Goal: Information Seeking & Learning: Find specific fact

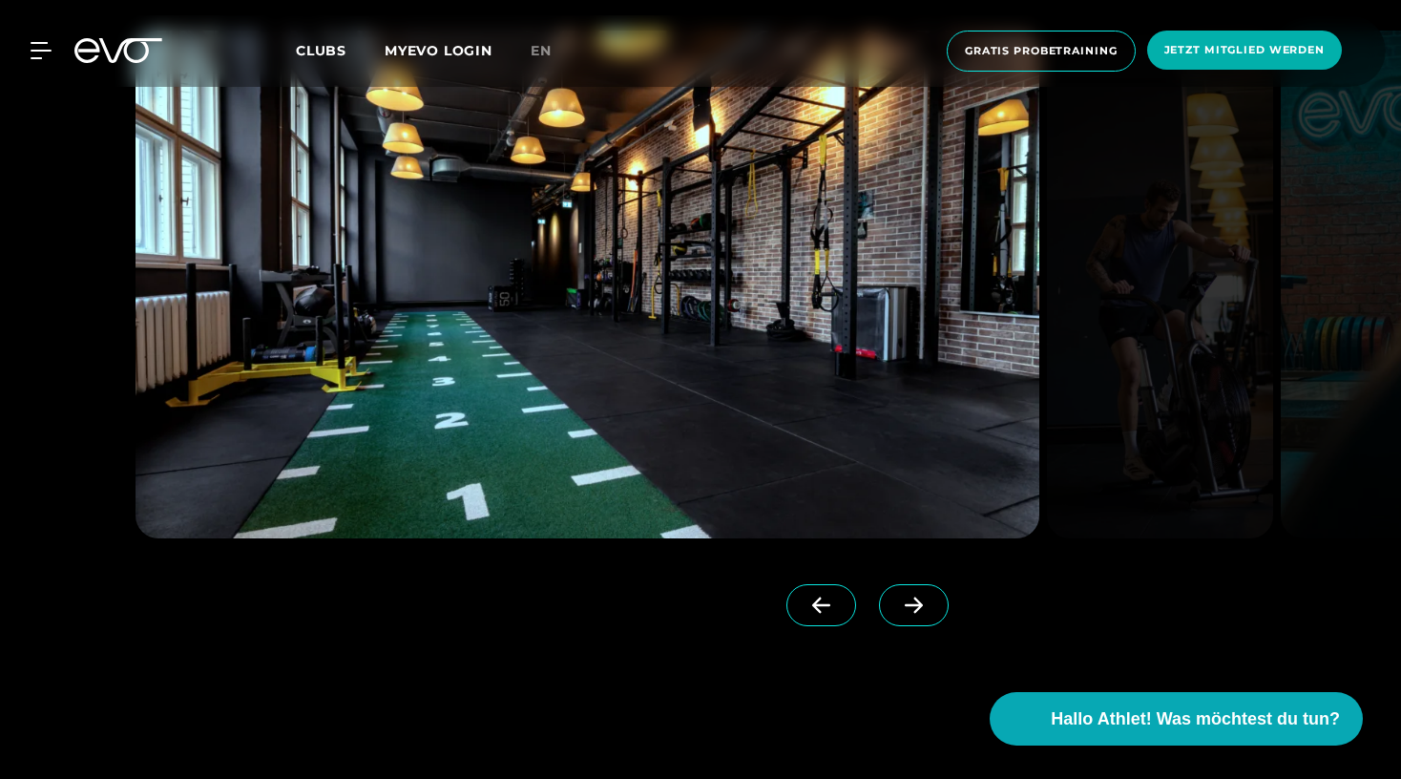
scroll to position [1858, 0]
click at [936, 617] on span at bounding box center [914, 606] width 70 height 42
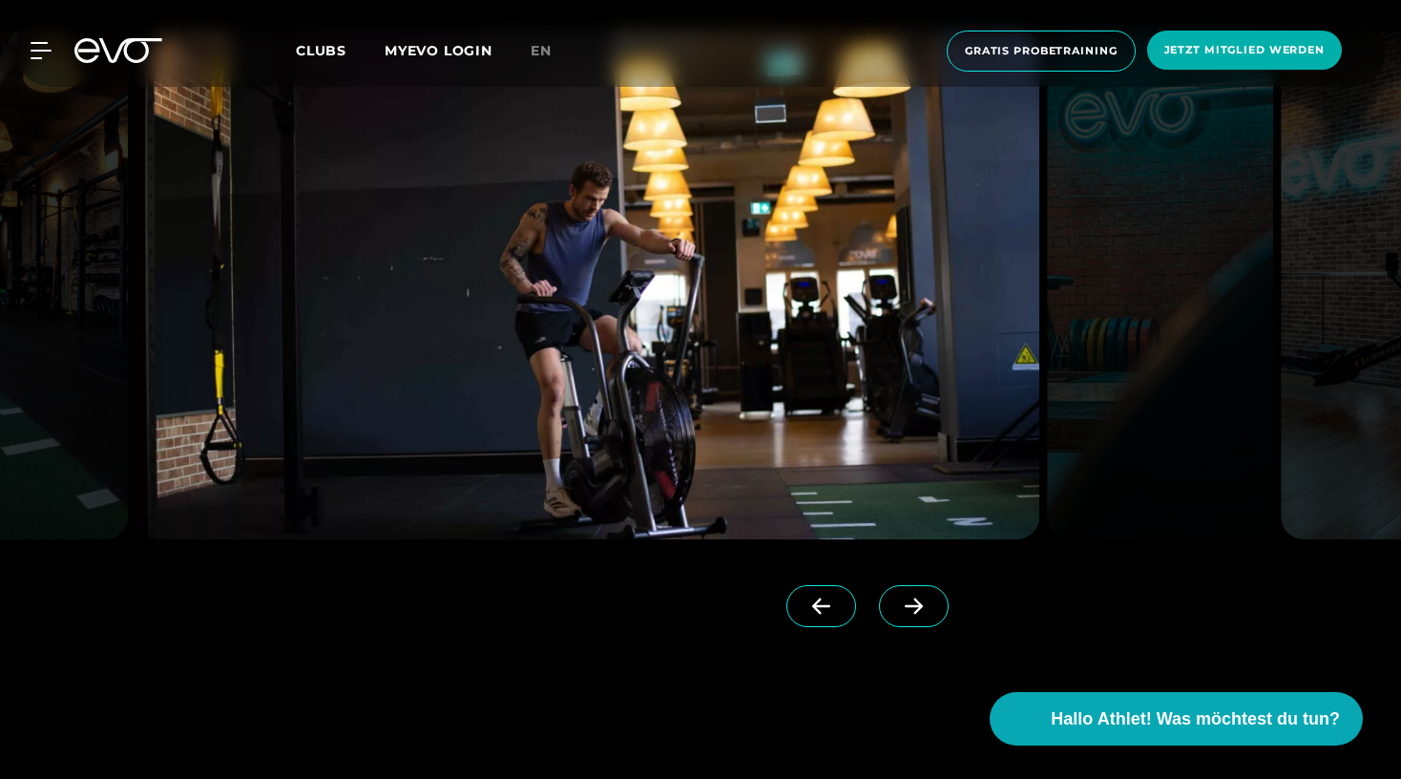
click at [936, 617] on span at bounding box center [914, 606] width 70 height 42
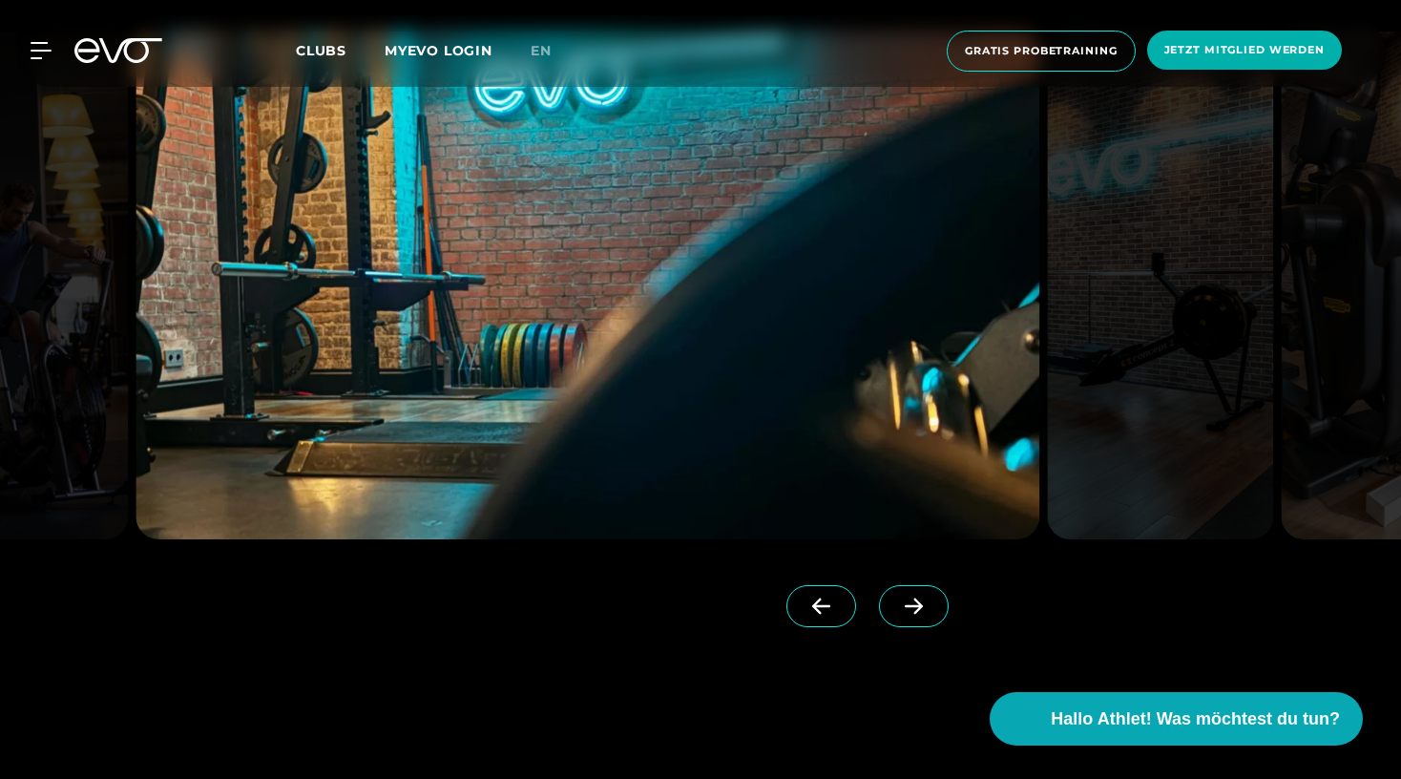
click at [936, 617] on span at bounding box center [914, 606] width 70 height 42
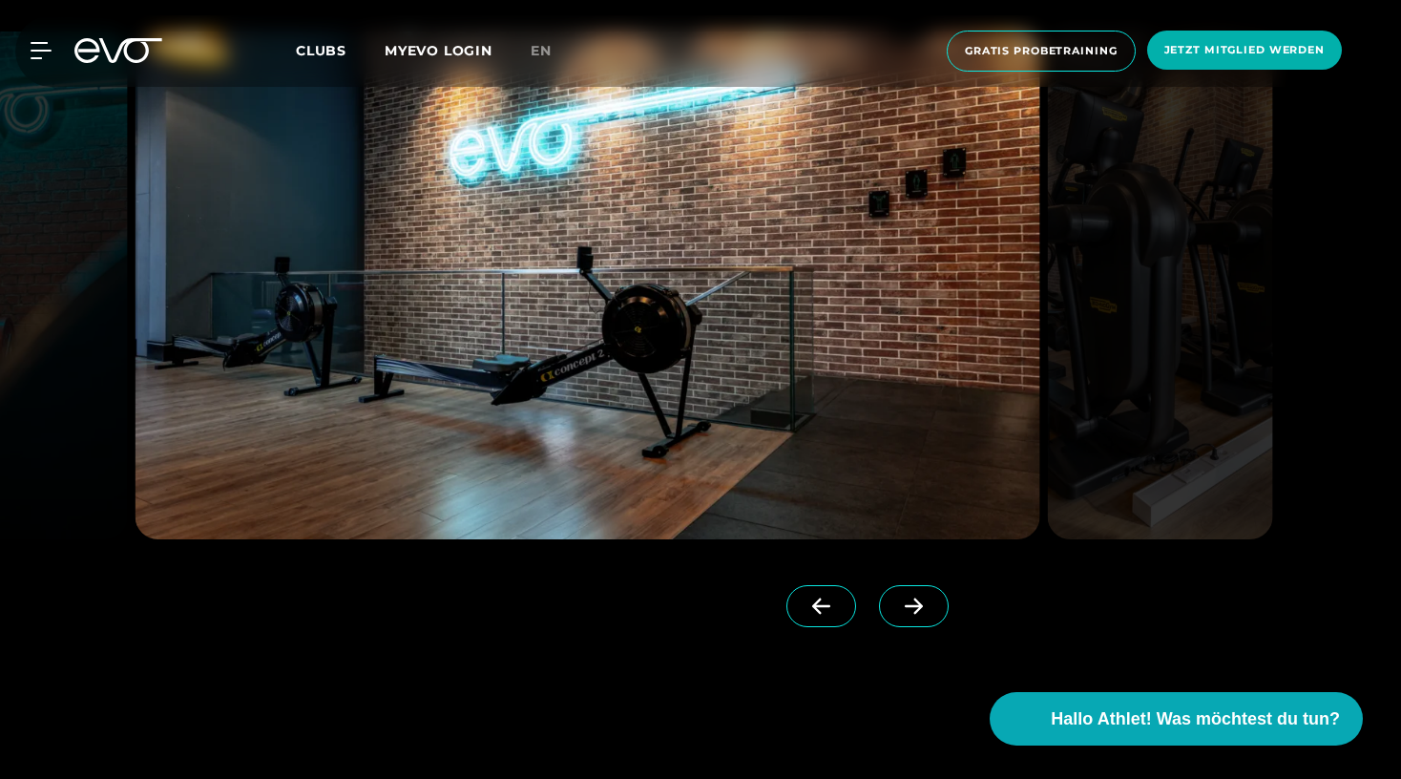
click at [936, 617] on span at bounding box center [914, 606] width 70 height 42
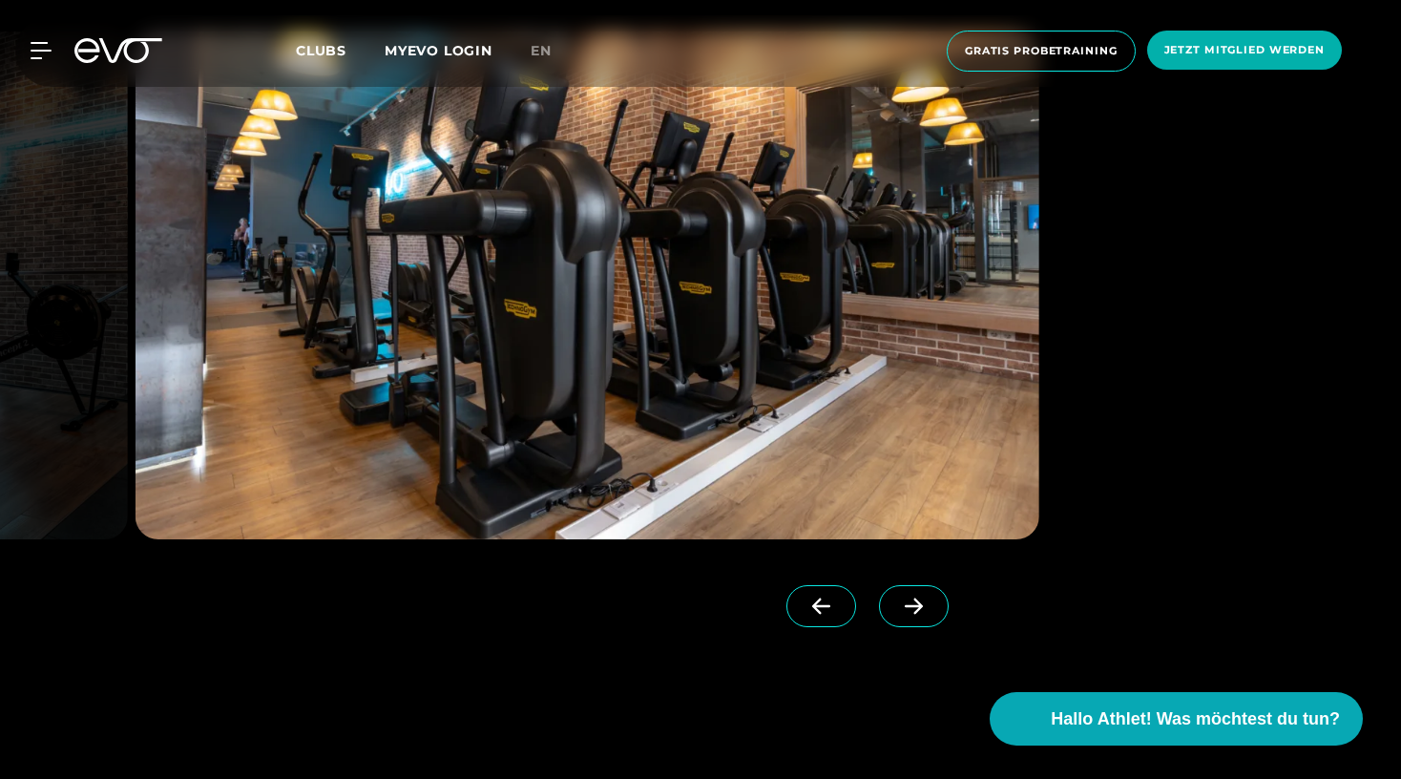
click at [936, 617] on span at bounding box center [914, 606] width 70 height 42
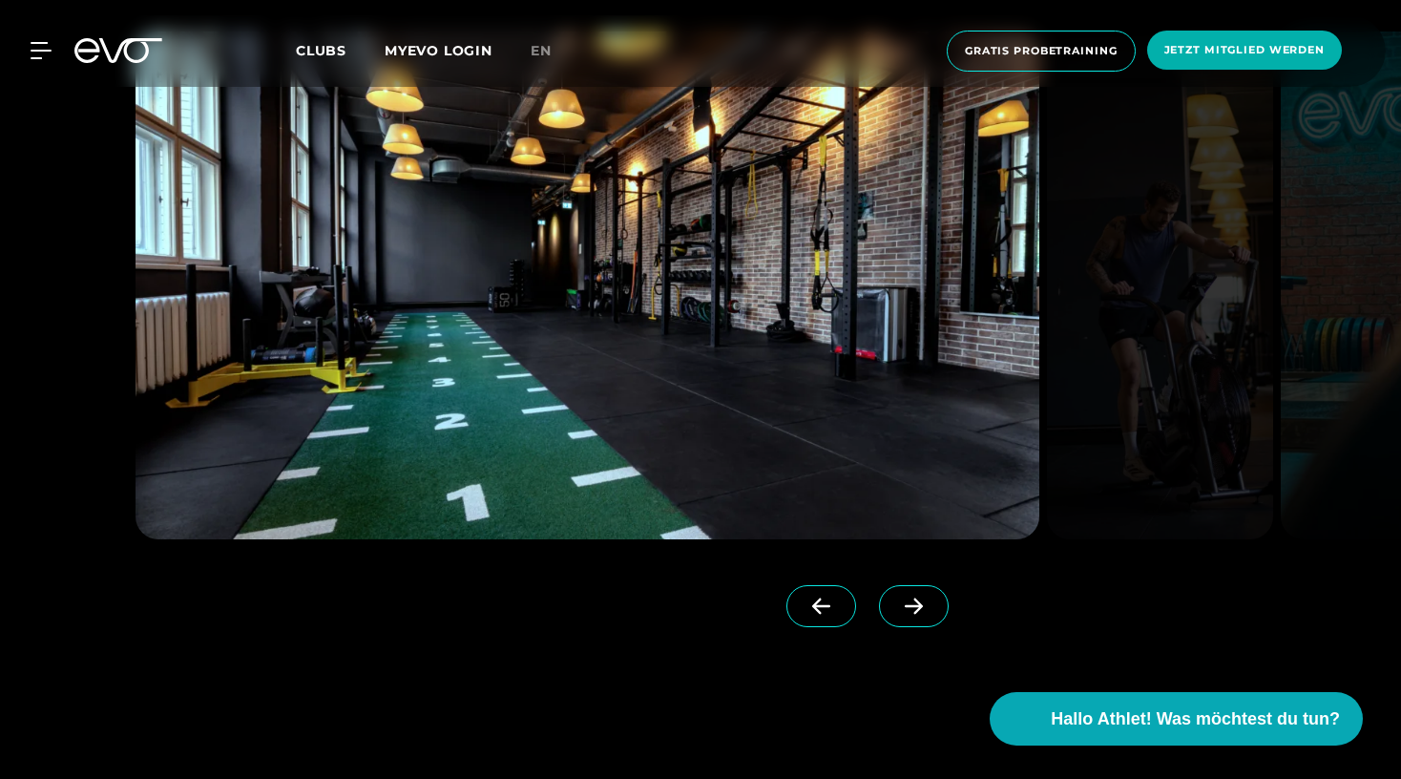
click at [936, 617] on span at bounding box center [914, 606] width 70 height 42
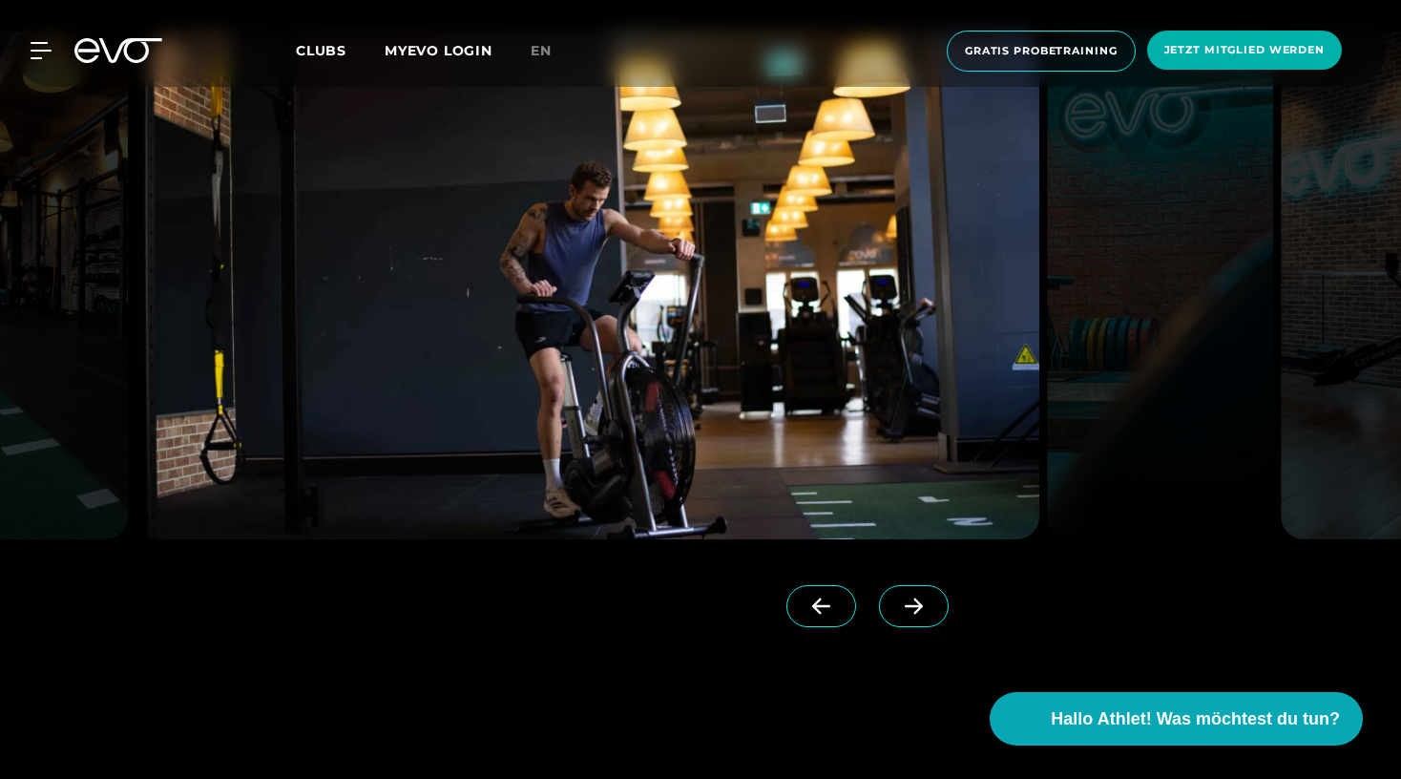
click at [936, 617] on span at bounding box center [914, 606] width 70 height 42
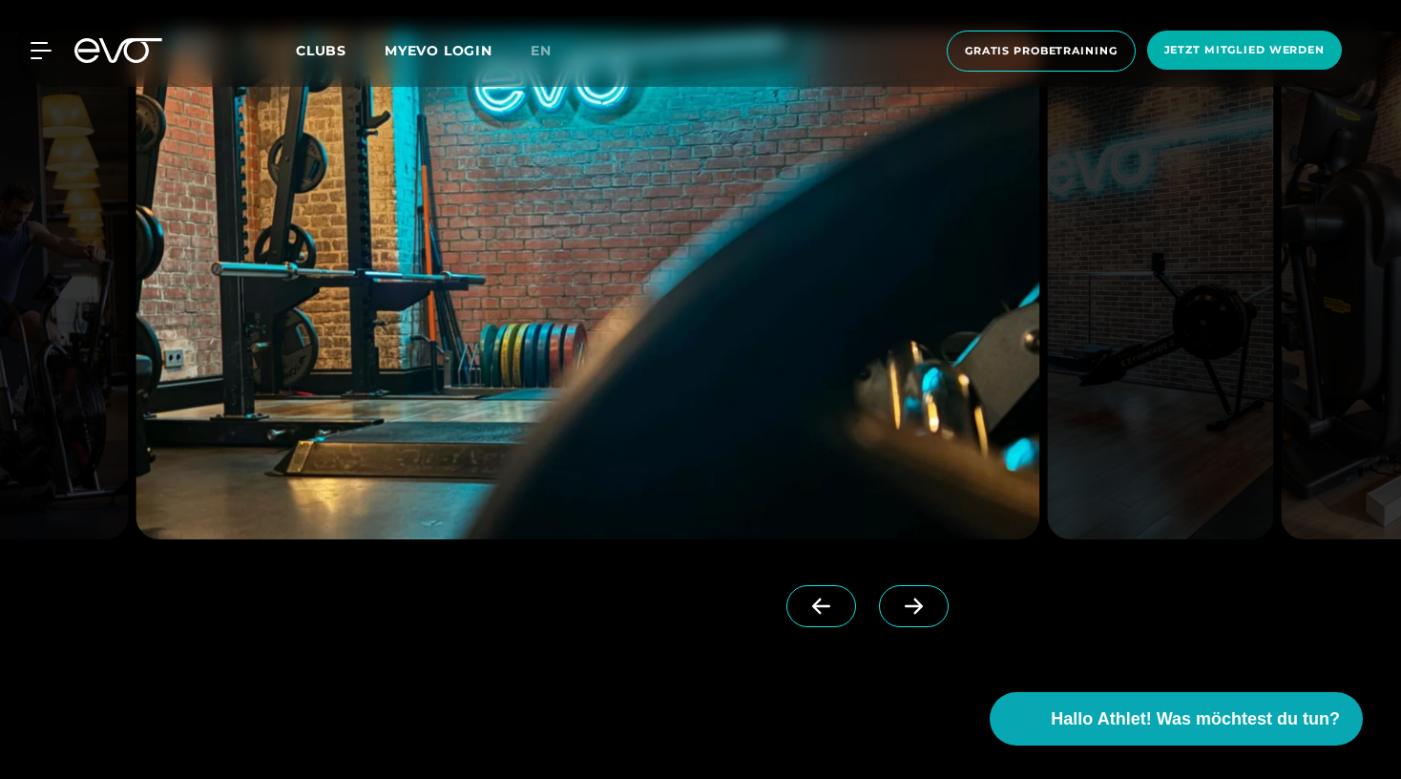
click at [936, 617] on span at bounding box center [914, 606] width 70 height 42
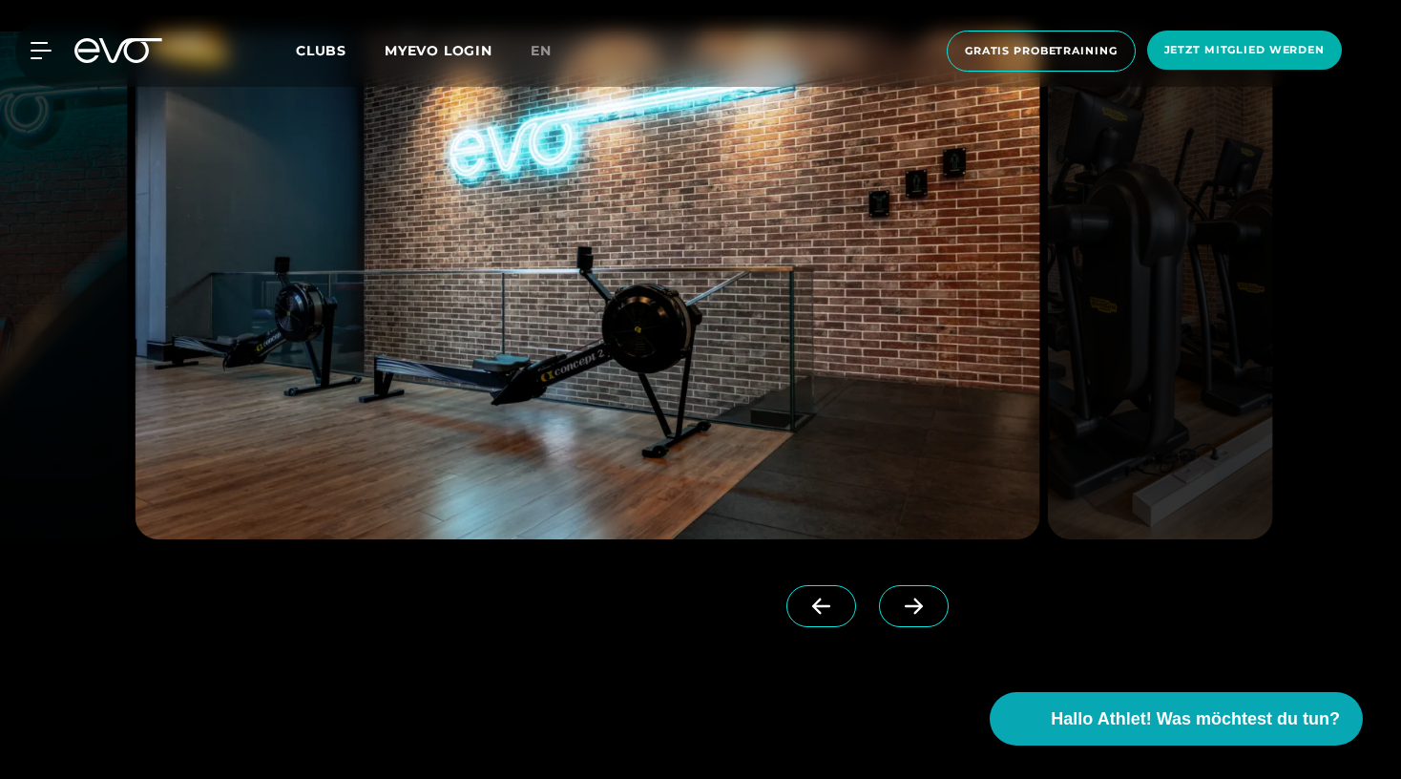
click at [936, 617] on span at bounding box center [914, 606] width 70 height 42
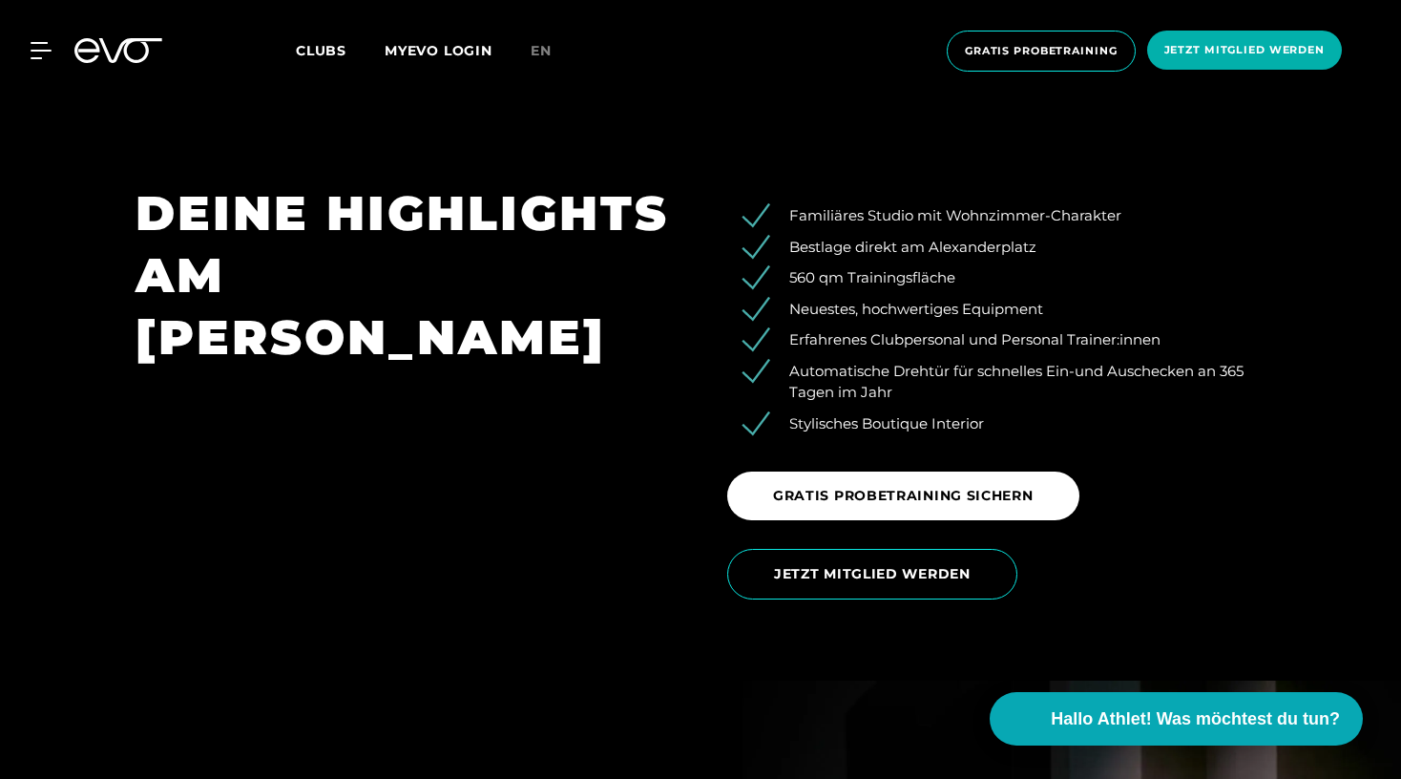
scroll to position [3046, 0]
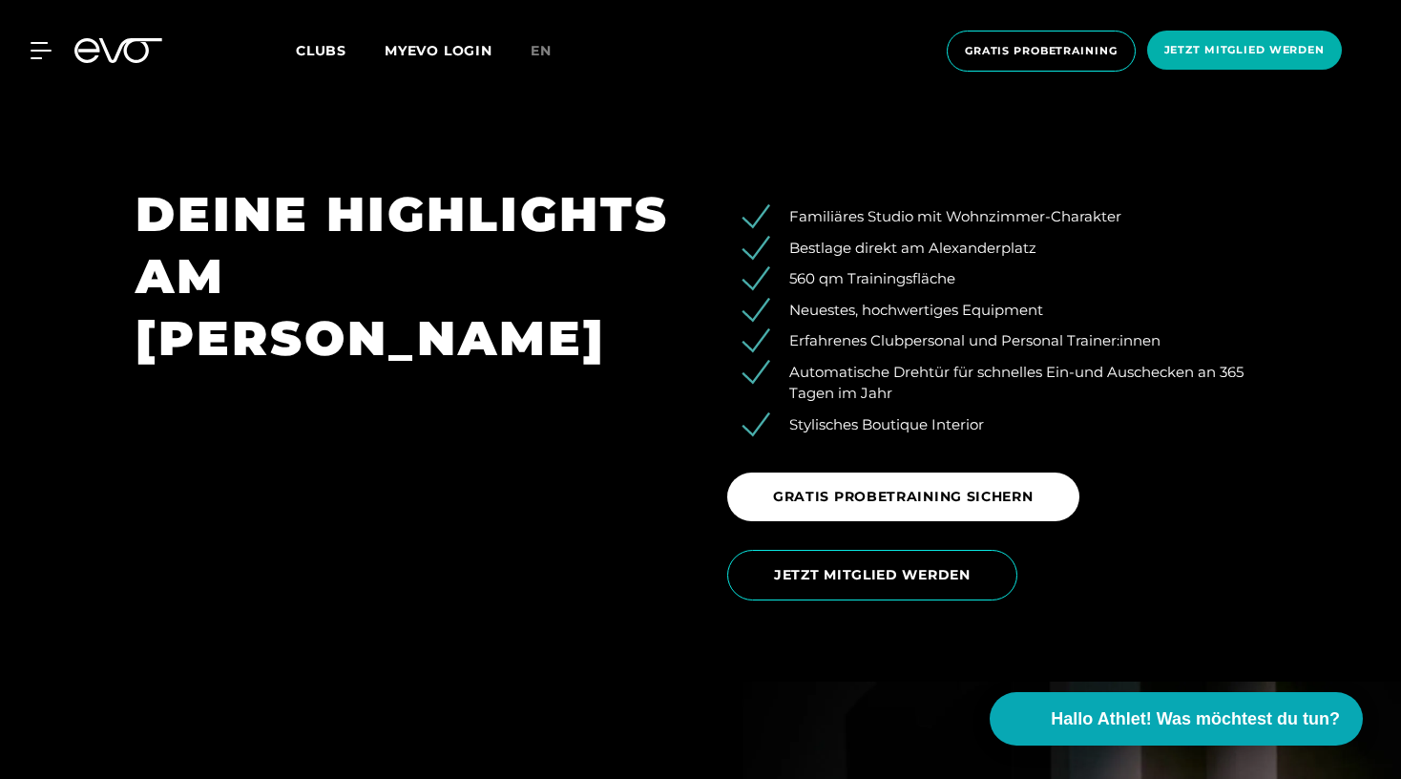
click at [849, 388] on li "Automatische Drehtür für schnelles Ein-und Auschecken an 365 Tagen im Jahr" at bounding box center [1011, 383] width 510 height 43
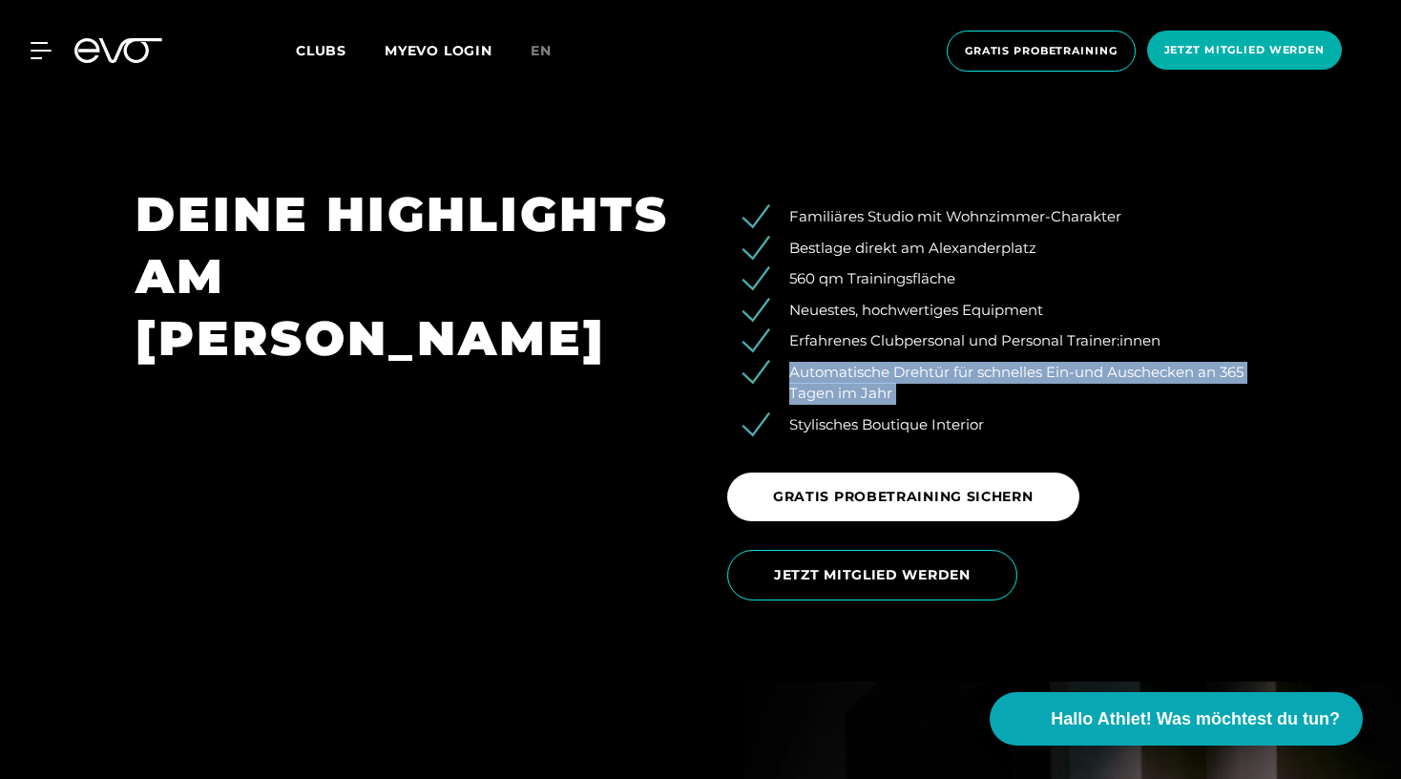
click at [849, 388] on li "Automatische Drehtür für schnelles Ein-und Auschecken an 365 Tagen im Jahr" at bounding box center [1011, 383] width 510 height 43
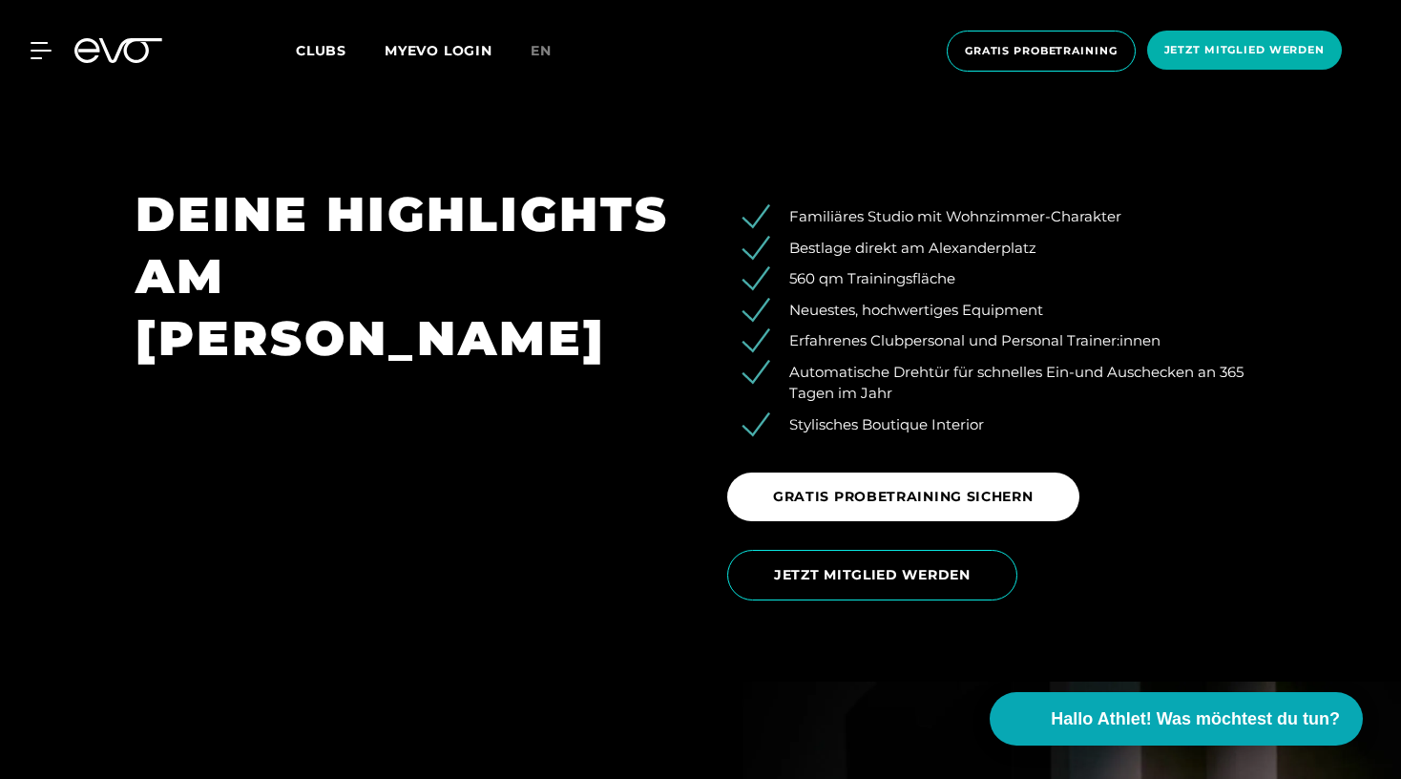
click at [866, 426] on li "Stylisches Boutique Interior" at bounding box center [1011, 425] width 510 height 22
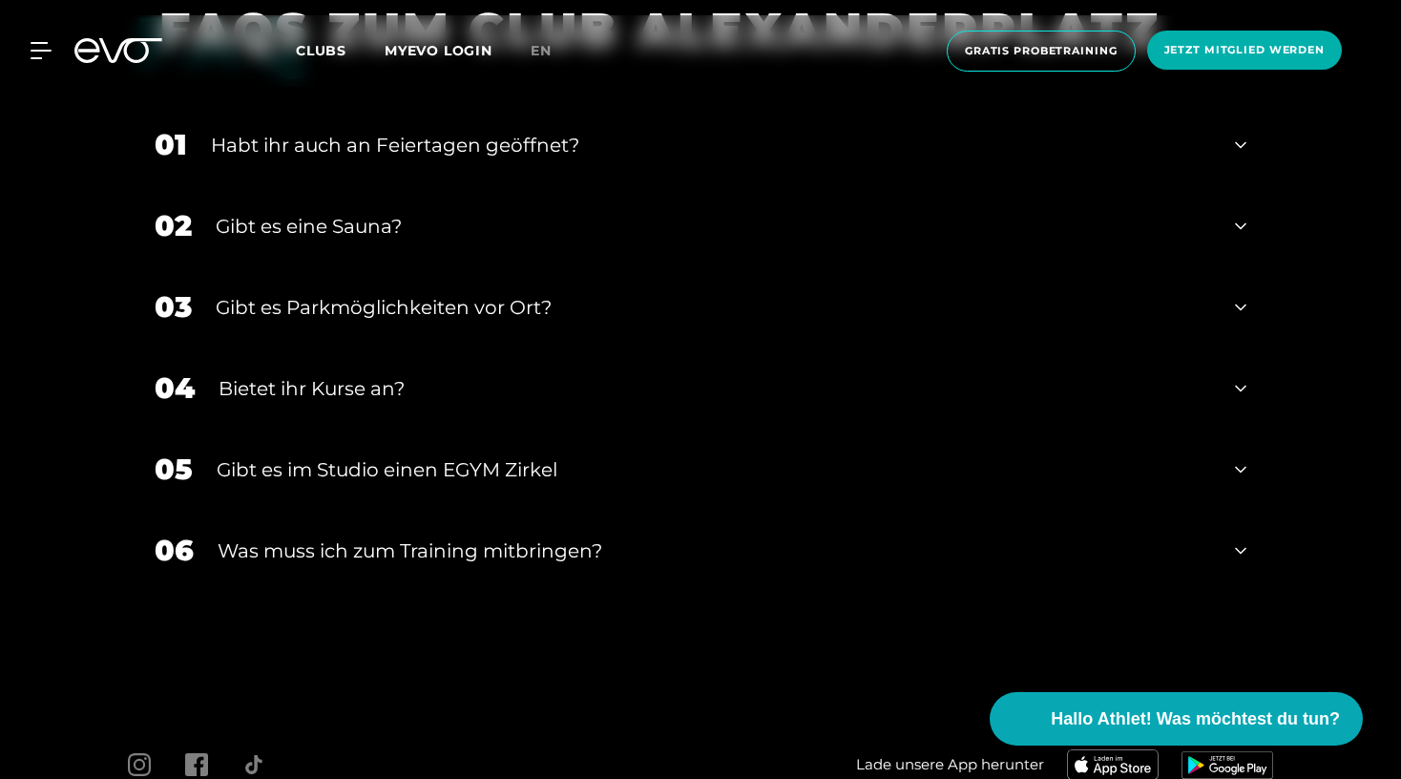
scroll to position [6842, 0]
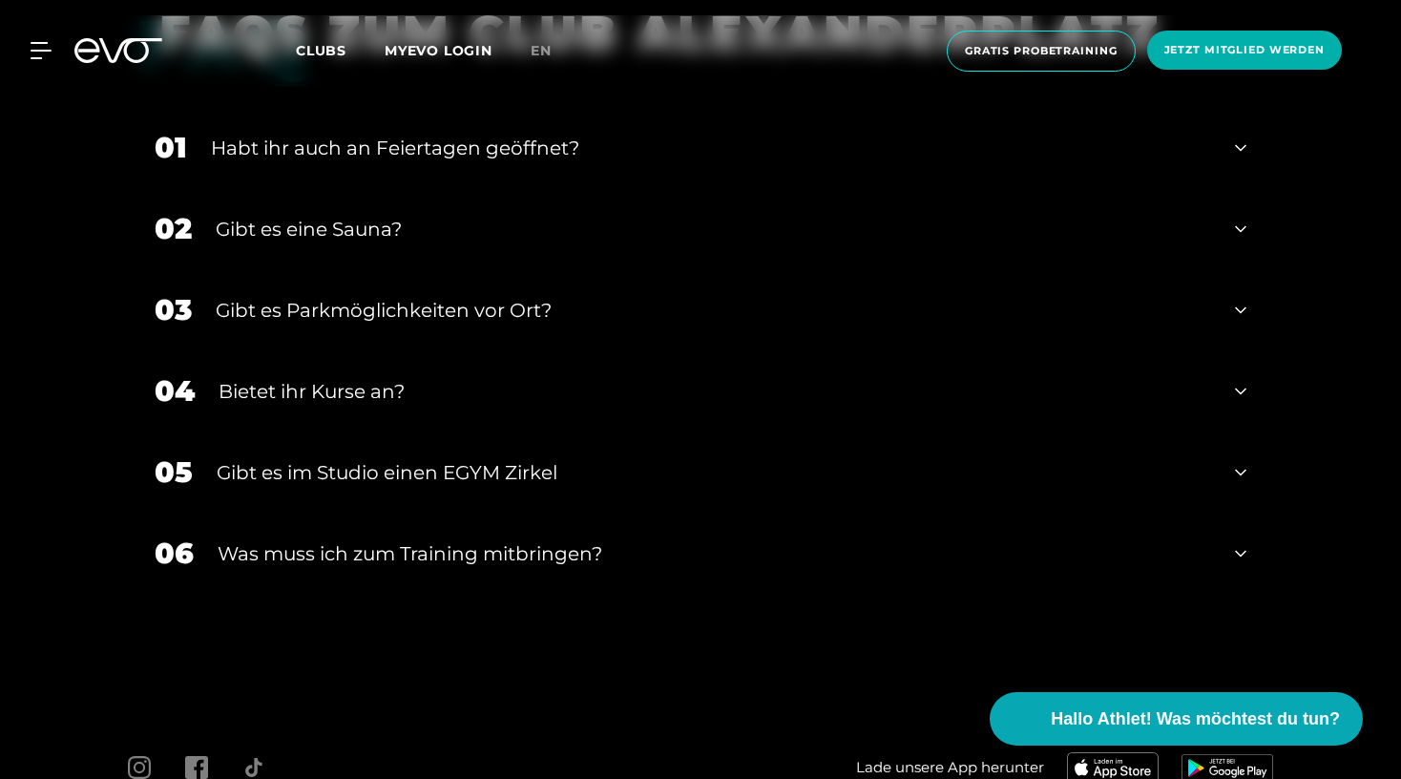
click at [422, 163] on div "01 Habt ihr auch an Feiertagen geöffnet?" at bounding box center [701, 147] width 1130 height 81
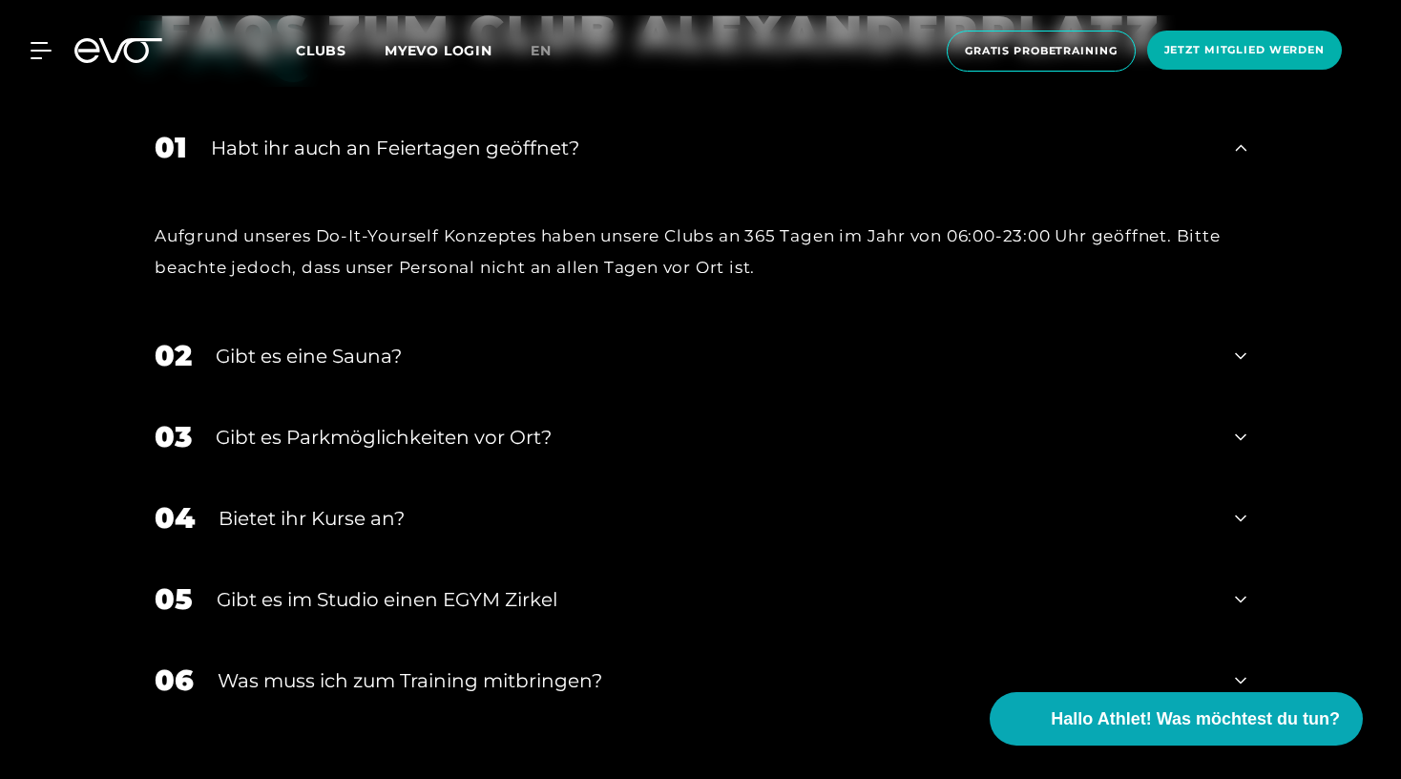
click at [424, 158] on div "01 Habt ihr auch an Feiertagen geöffnet?" at bounding box center [701, 147] width 1130 height 81
